Goal: Navigation & Orientation: Find specific page/section

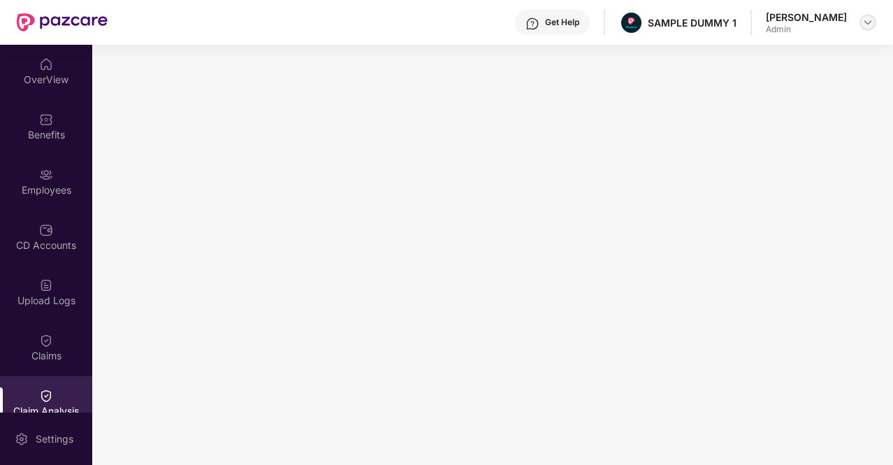
click at [867, 20] on img at bounding box center [868, 22] width 11 height 11
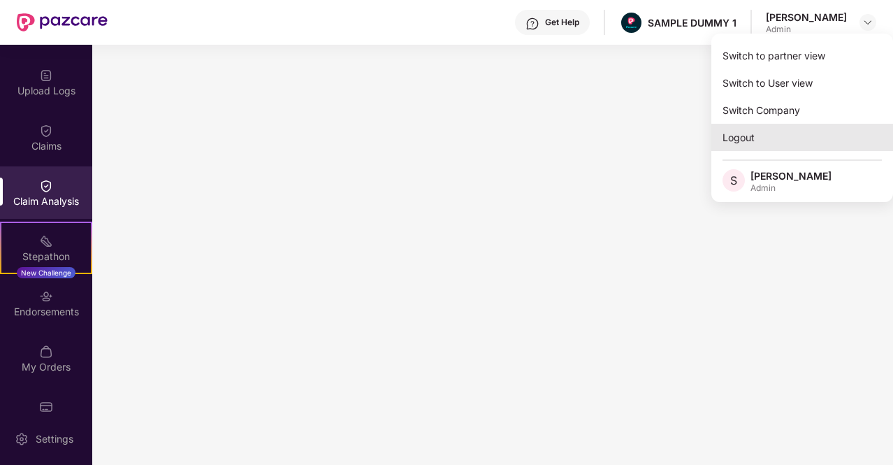
click at [765, 142] on div "Logout" at bounding box center [803, 137] width 182 height 27
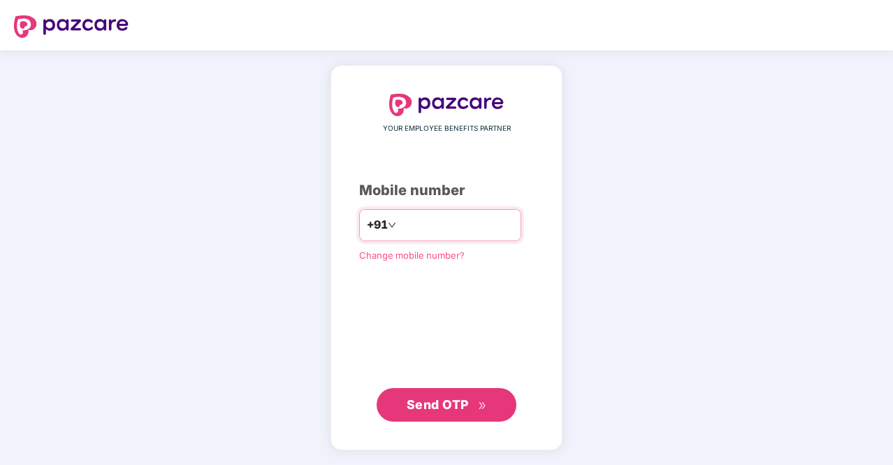
click at [413, 229] on input "number" at bounding box center [456, 225] width 115 height 22
type input "**********"
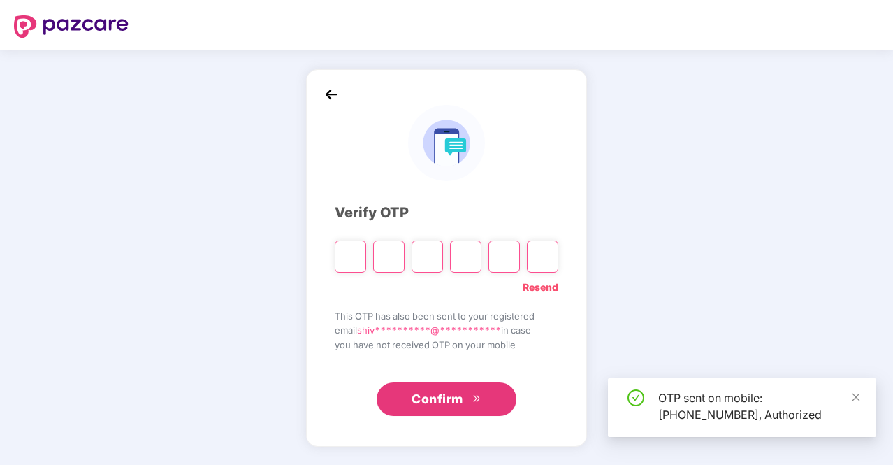
click at [359, 264] on input "Please enter verification code. Digit 1" at bounding box center [350, 256] width 31 height 32
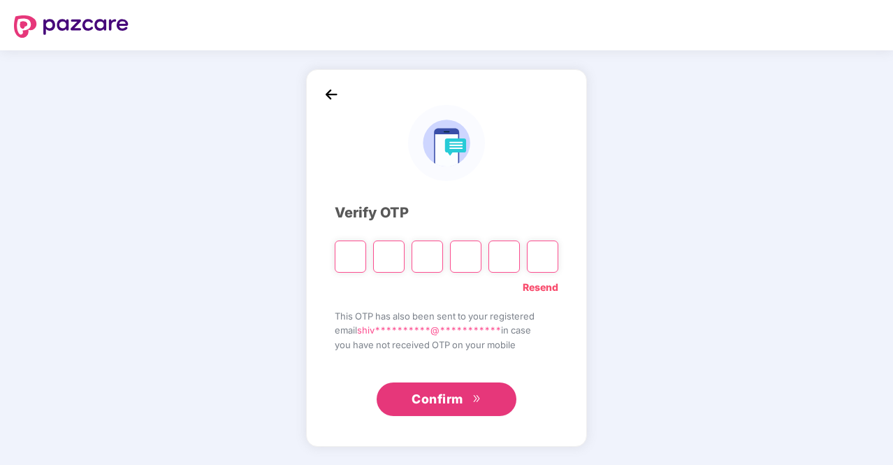
type input "*"
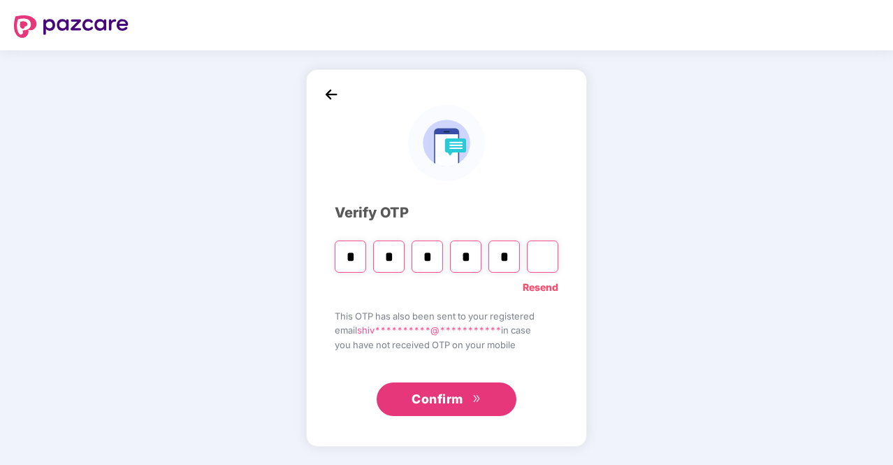
type input "*"
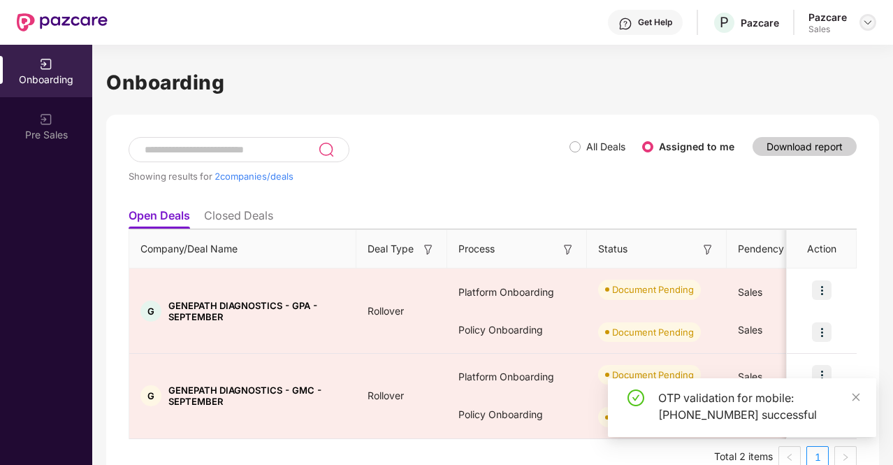
click at [868, 20] on img at bounding box center [868, 22] width 11 height 11
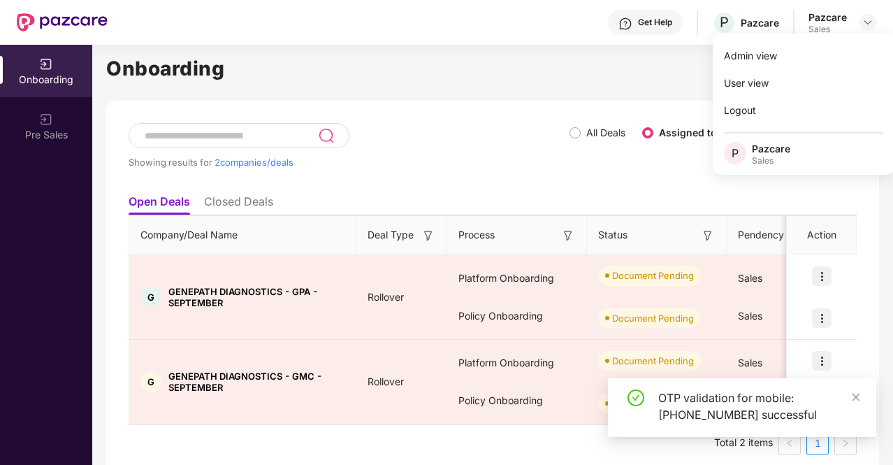
scroll to position [25, 0]
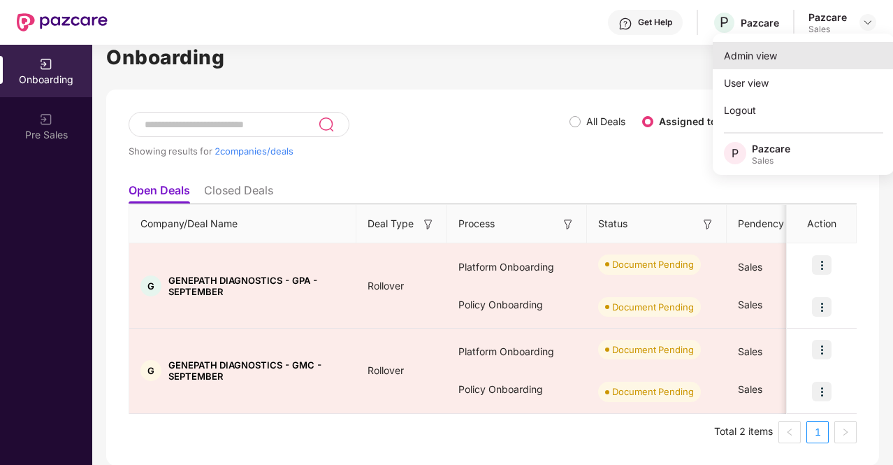
click at [775, 55] on div "Admin view" at bounding box center [804, 55] width 182 height 27
